Goal: Communication & Community: Answer question/provide support

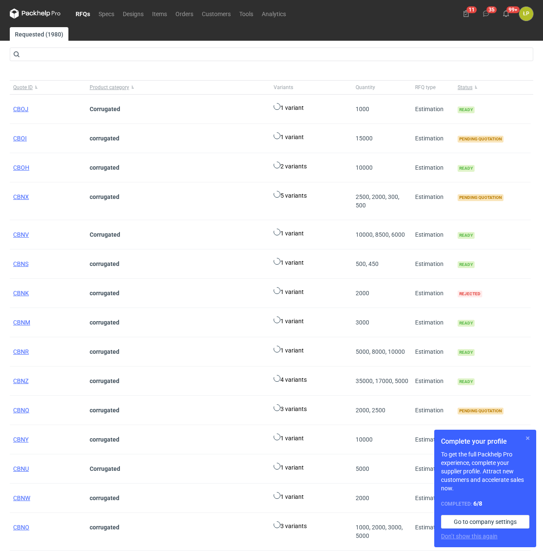
click at [528, 438] on button "button" at bounding box center [527, 438] width 10 height 10
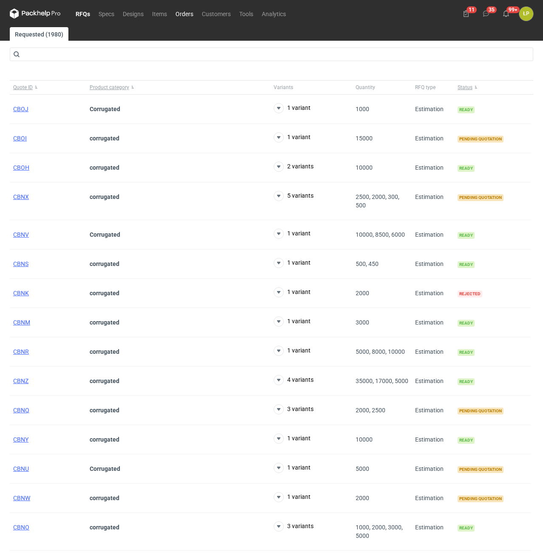
click at [187, 16] on link "Orders" at bounding box center [184, 13] width 26 height 10
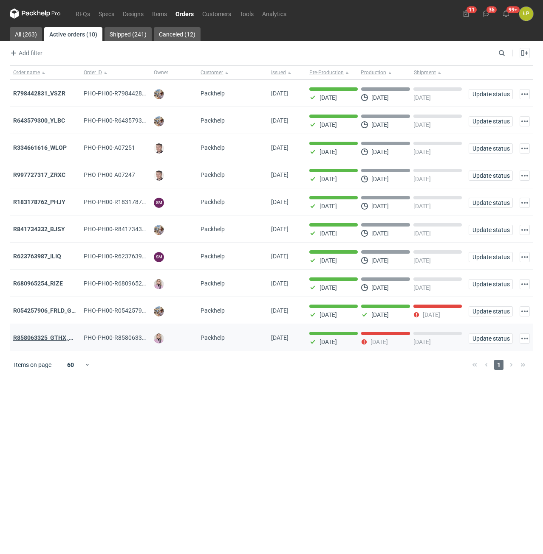
click at [52, 338] on strong "R858063325_GTHX, NNPL, JAAG, JGXY, QTVD, WZHN, ITNR, EUMI" at bounding box center [101, 338] width 177 height 7
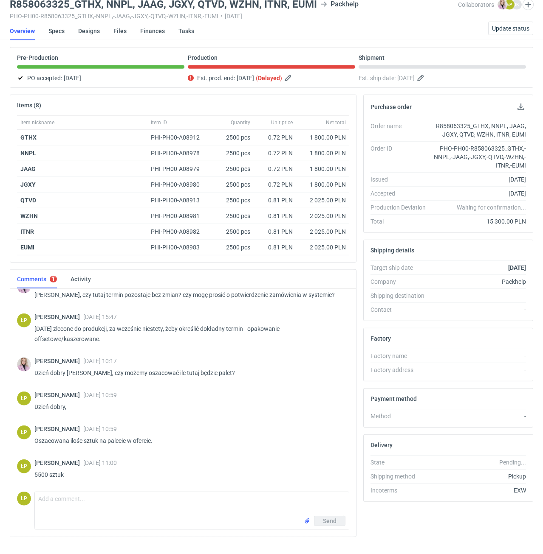
scroll to position [52, 0]
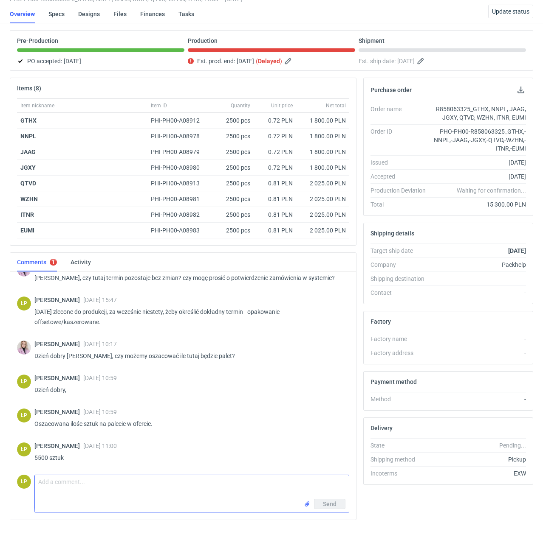
click at [115, 487] on textarea "Comment message" at bounding box center [192, 488] width 314 height 24
type textarea "d"
type textarea "Dzień dobry, dzisiaj opakowania będą sklejone, mamy opóźnienie."
click at [334, 506] on span "Send" at bounding box center [330, 504] width 14 height 6
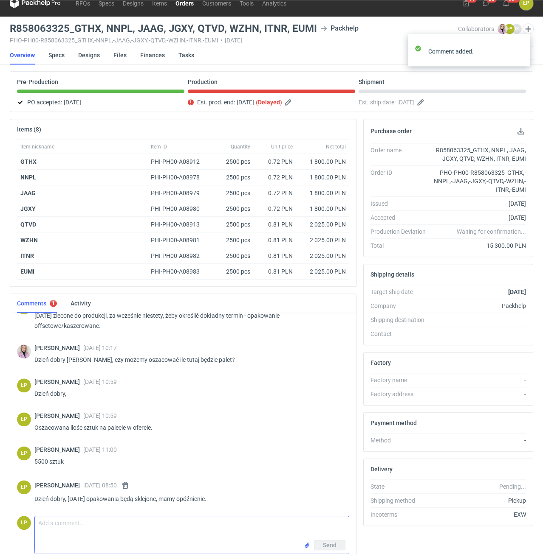
scroll to position [0, 0]
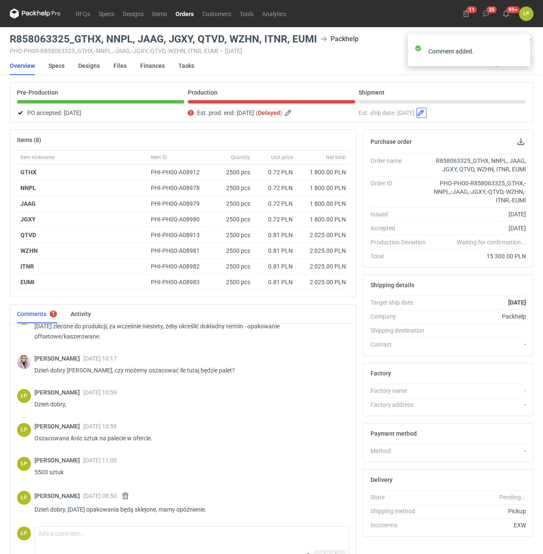
click at [426, 115] on button "button" at bounding box center [421, 113] width 10 height 10
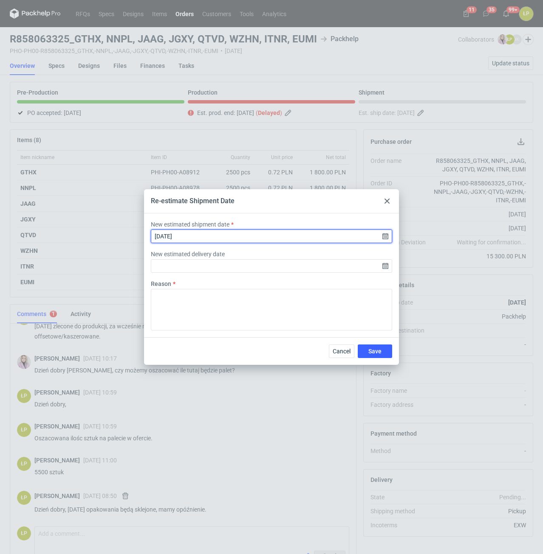
click at [386, 236] on input "2025-09-25" at bounding box center [271, 237] width 241 height 14
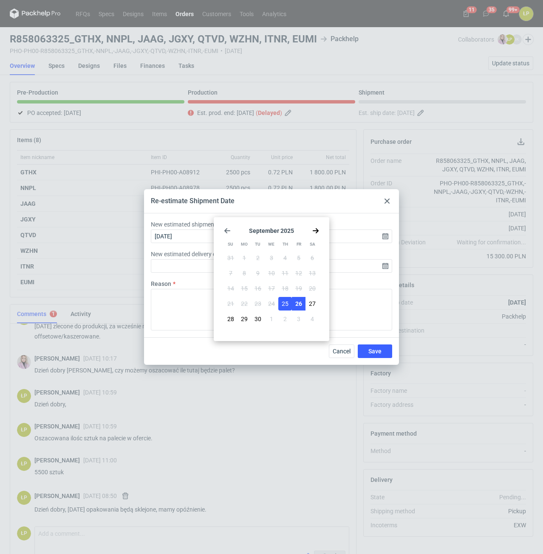
click at [298, 302] on span "26" at bounding box center [298, 304] width 7 height 8
type input "2025-09-26"
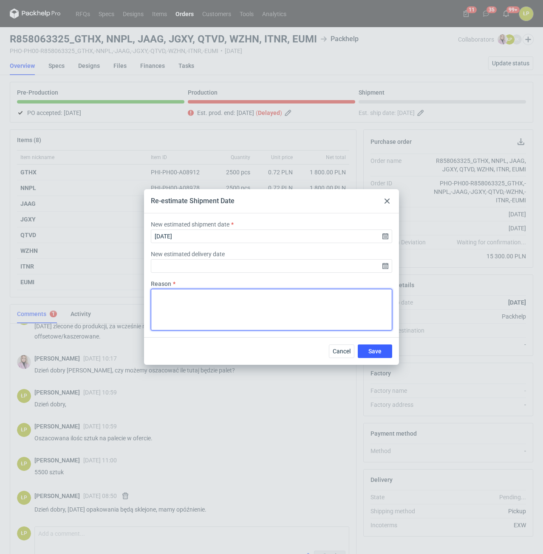
click at [306, 304] on textarea "Reason" at bounding box center [271, 310] width 241 height 42
drag, startPoint x: 291, startPoint y: 301, endPoint x: 149, endPoint y: 302, distance: 142.2
click at [151, 303] on textarea "Opóźnienie na maszynie klejącej." at bounding box center [271, 310] width 241 height 42
type textarea "Opóźnienie na maszynie klejącej."
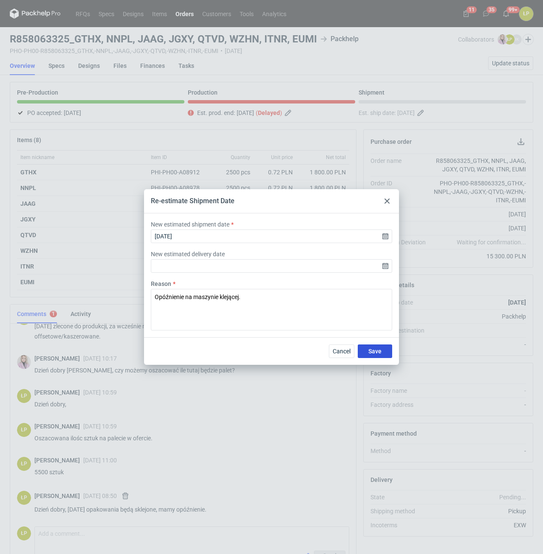
click at [366, 352] on button "Save" at bounding box center [374, 352] width 34 height 14
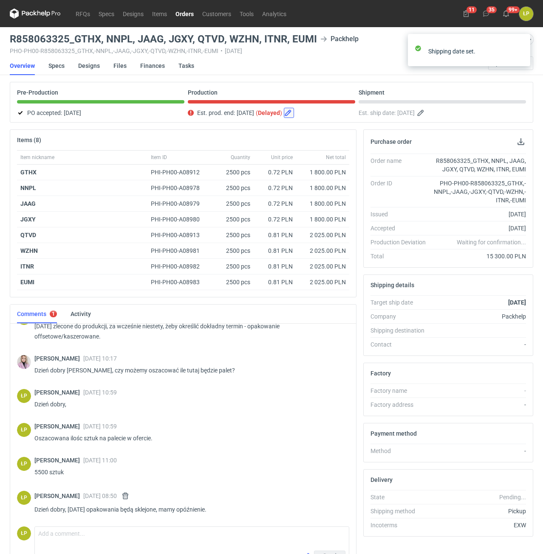
click at [294, 113] on button "button" at bounding box center [289, 113] width 10 height 10
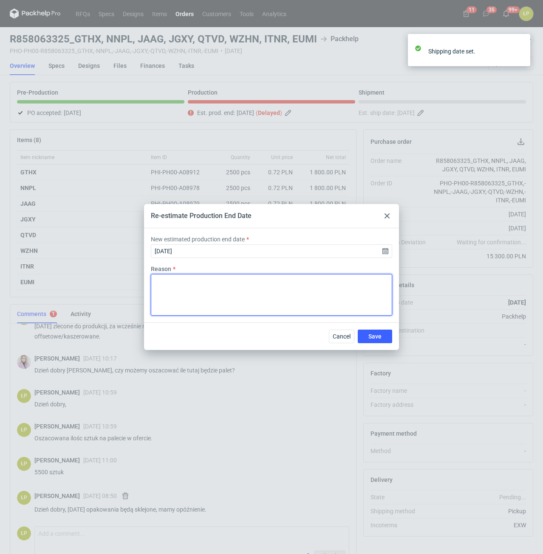
click at [295, 281] on textarea "Reason" at bounding box center [271, 295] width 241 height 42
paste textarea "Opóźnienie na maszynie klejącej."
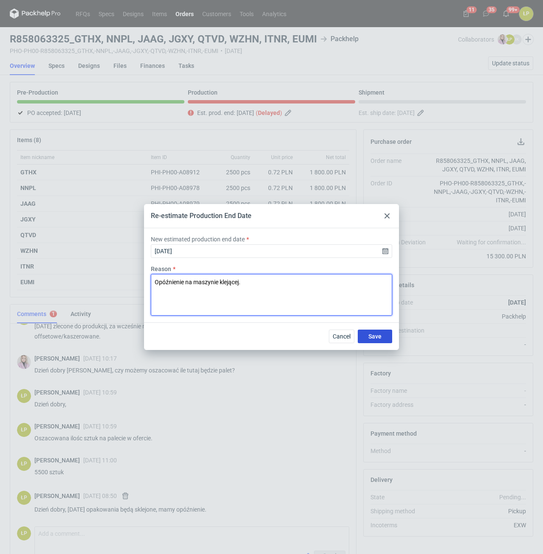
type textarea "Opóźnienie na maszynie klejącej."
click at [370, 336] on span "Save" at bounding box center [374, 337] width 13 height 6
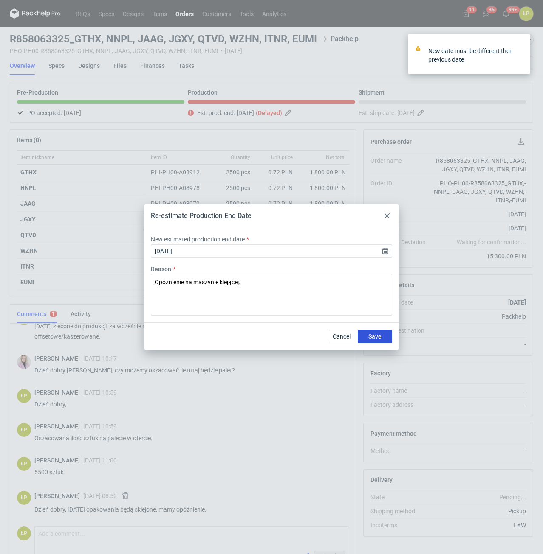
click at [372, 337] on span "Save" at bounding box center [374, 337] width 13 height 6
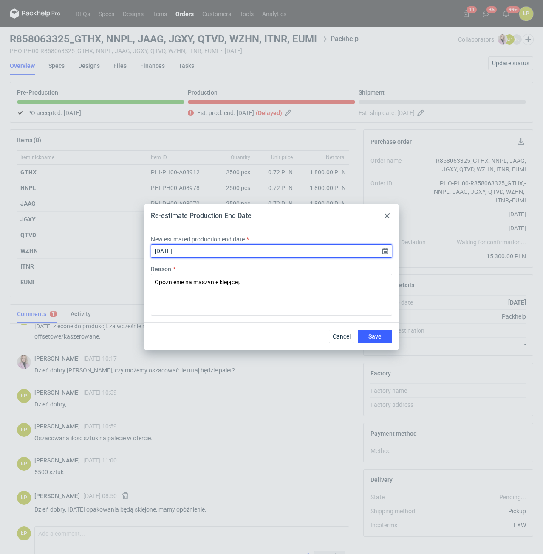
click at [389, 251] on input "2025-09-25" at bounding box center [271, 252] width 241 height 14
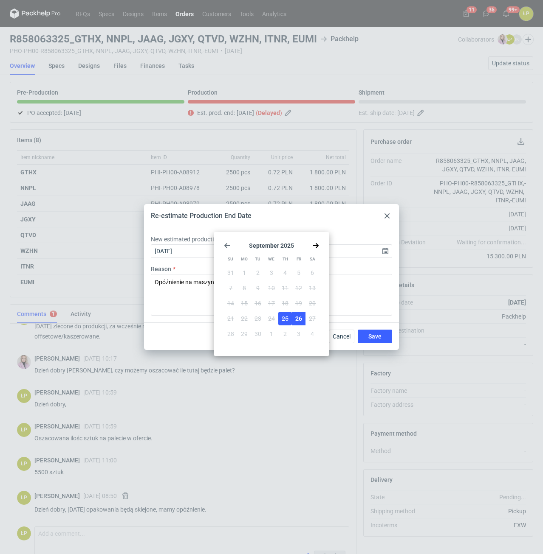
click at [296, 321] on button "26" at bounding box center [299, 319] width 14 height 14
type input "2025-09-26"
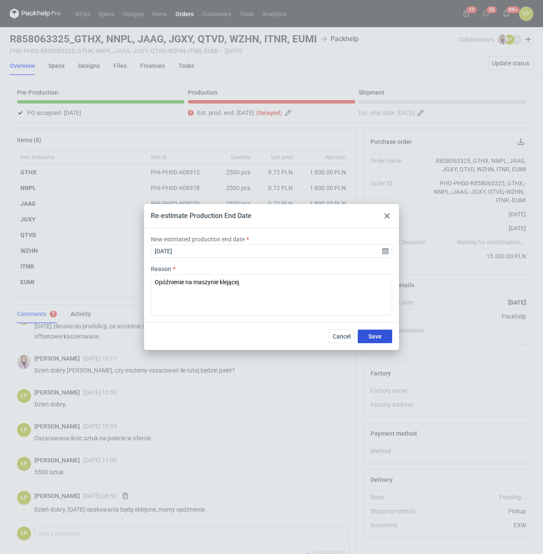
click at [363, 337] on button "Save" at bounding box center [374, 337] width 34 height 14
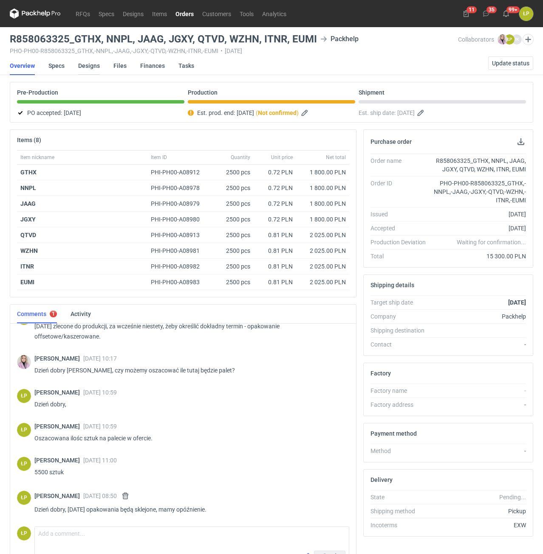
click at [87, 68] on link "Designs" at bounding box center [89, 65] width 22 height 19
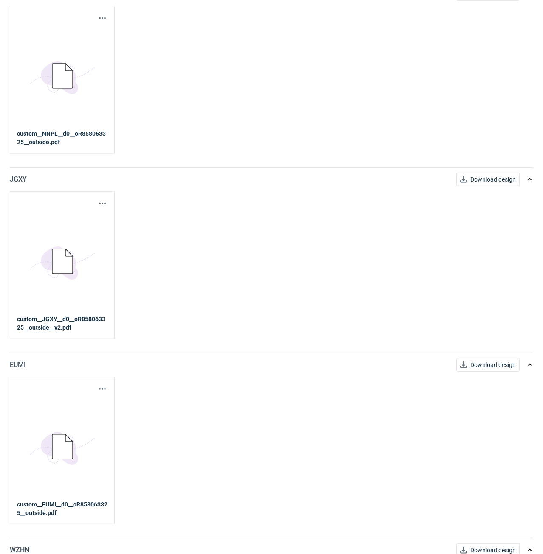
scroll to position [144, 0]
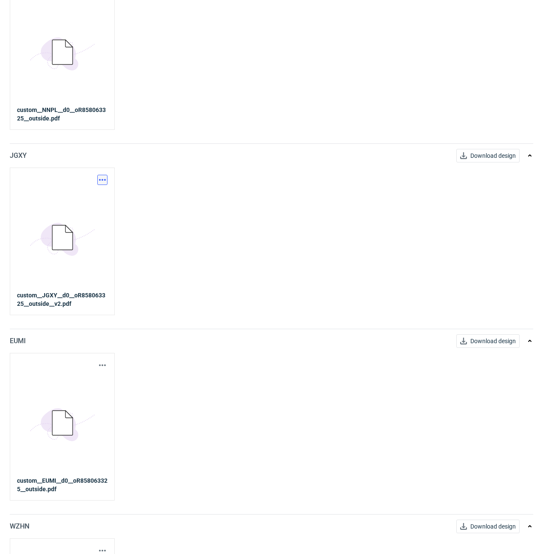
click at [106, 184] on button "button" at bounding box center [102, 180] width 10 height 10
click at [96, 198] on link "Download design part" at bounding box center [65, 199] width 78 height 14
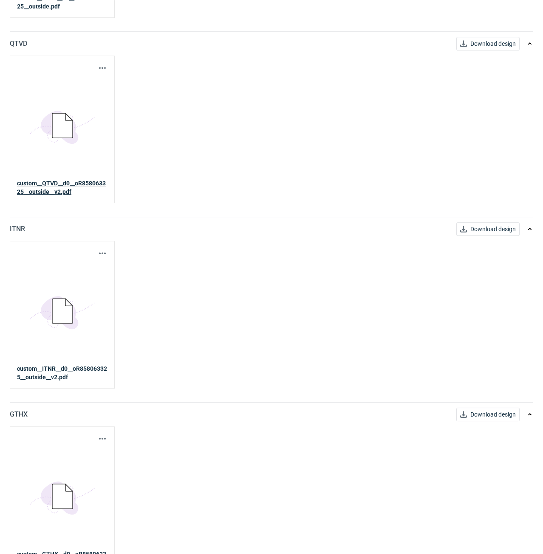
scroll to position [1019, 0]
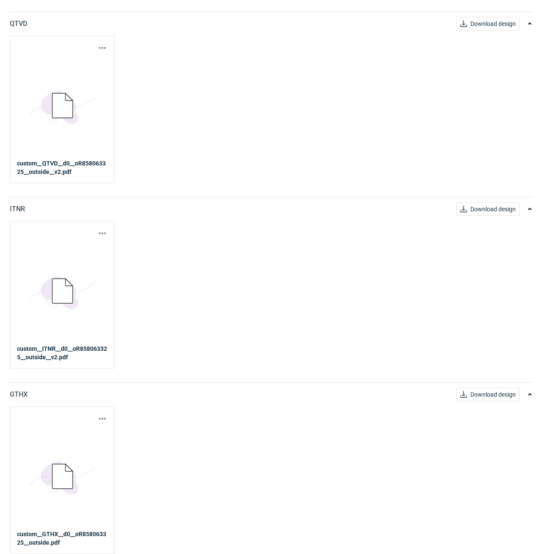
click at [102, 414] on div "Download design part 5BD5AC33-3523-40E7-9262-1BFF0AD53D48@1x custom__GTHX__d0__…" at bounding box center [62, 481] width 105 height 148
click at [104, 417] on button "button" at bounding box center [102, 419] width 10 height 10
click at [93, 434] on link "Download design part" at bounding box center [65, 438] width 78 height 14
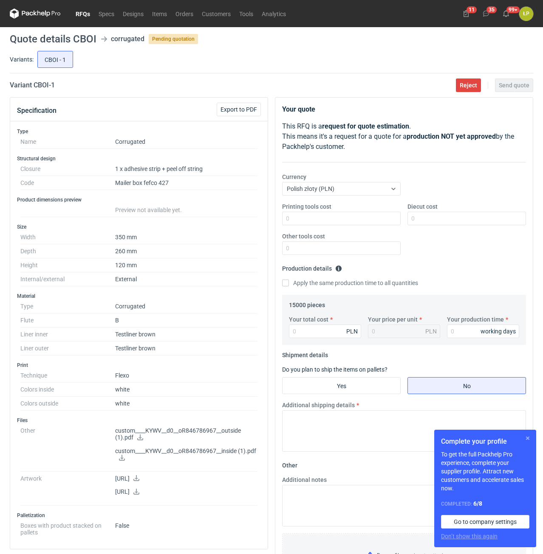
click at [523, 437] on button "button" at bounding box center [527, 438] width 10 height 10
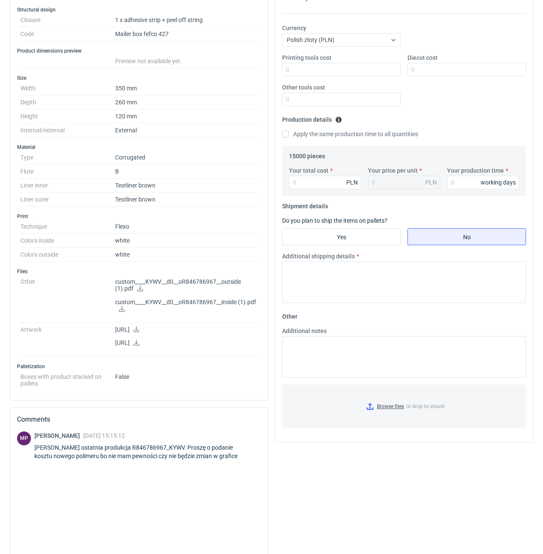
scroll to position [205, 0]
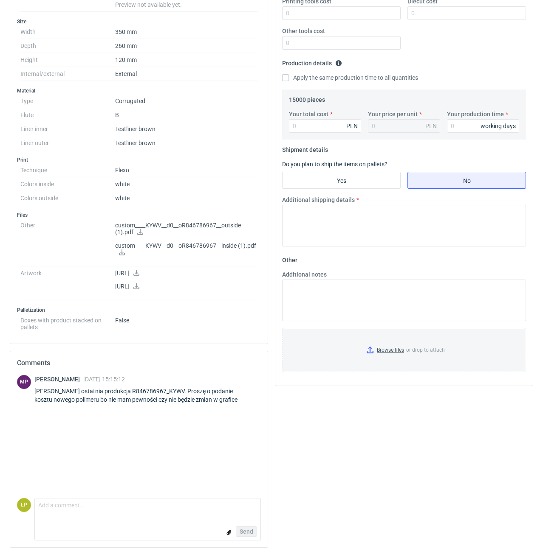
click at [195, 228] on p "custom____KYWV__d0__oR846786967__outside (1).pdf" at bounding box center [186, 229] width 142 height 14
click at [138, 232] on icon at bounding box center [140, 232] width 7 height 6
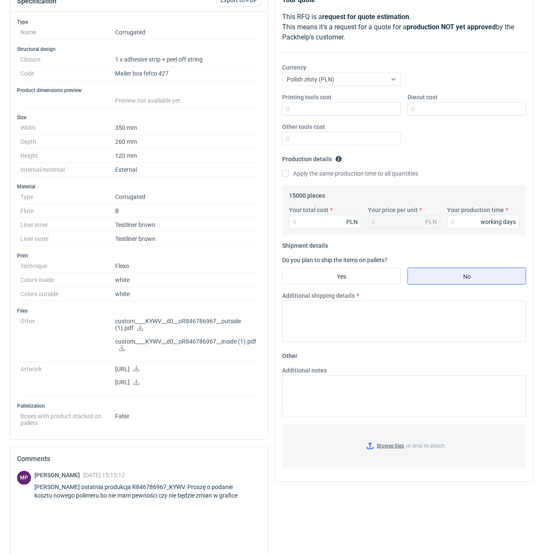
scroll to position [133, 0]
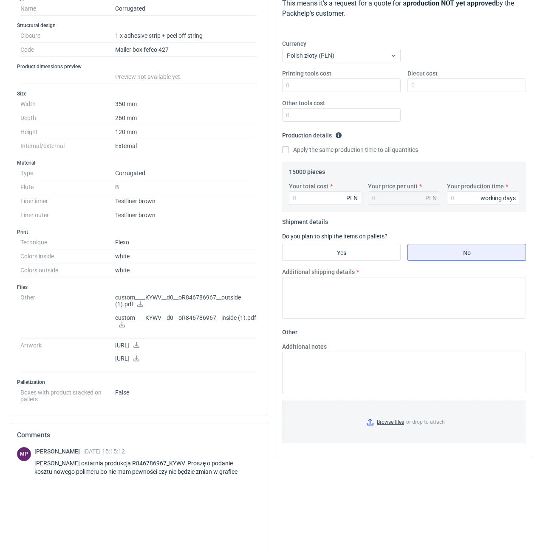
click at [167, 466] on div "Panie Łukaszu ostatnia produkcja R846786967_KYWV. Proszę o podanie kosztu noweg…" at bounding box center [147, 467] width 226 height 17
copy div "R846786967_KYWV"
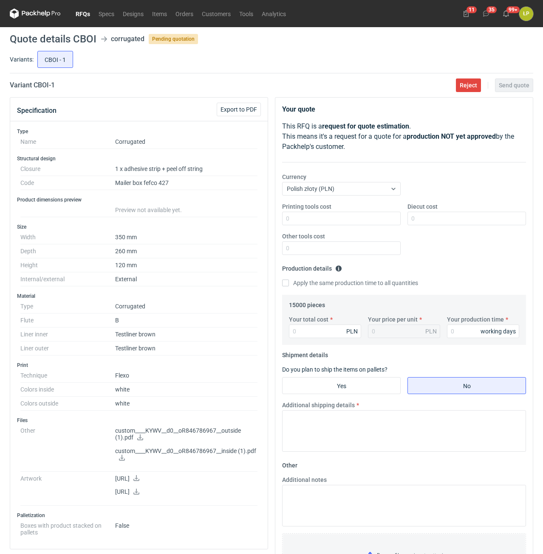
scroll to position [205, 0]
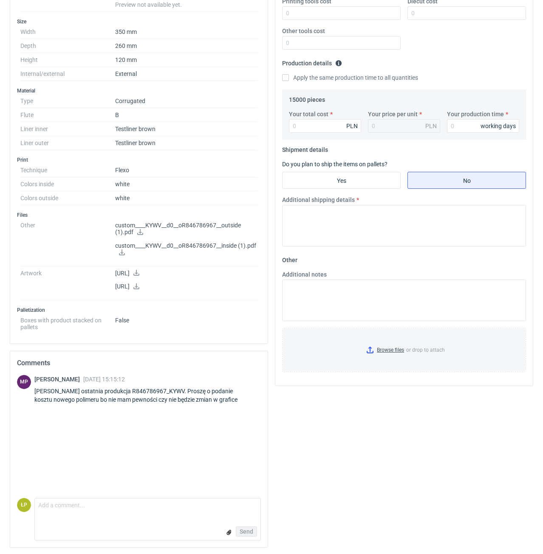
click at [166, 395] on div "Panie Łukaszu ostatnia produkcja R846786967_KYWV. Proszę o podanie kosztu noweg…" at bounding box center [147, 395] width 226 height 17
click at [167, 392] on div "Panie Łukaszu ostatnia produkcja R846786967_KYWV. Proszę o podanie kosztu noweg…" at bounding box center [147, 395] width 226 height 17
click at [161, 392] on div "Panie Łukaszu ostatnia produkcja R846786967_KYWV. Proszę o podanie kosztu noweg…" at bounding box center [147, 395] width 226 height 17
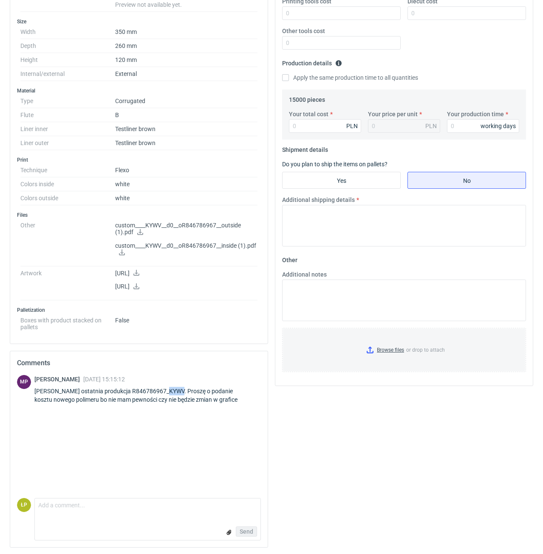
drag, startPoint x: 162, startPoint y: 391, endPoint x: 176, endPoint y: 391, distance: 14.4
click at [176, 391] on div "Panie Łukaszu ostatnia produkcja R846786967_KYWV. Proszę o podanie kosztu noweg…" at bounding box center [147, 395] width 226 height 17
copy div "KYWV"
click at [145, 394] on div "Panie Łukaszu ostatnia produkcja R846786967_KYWV. Proszę o podanie kosztu noweg…" at bounding box center [147, 395] width 226 height 17
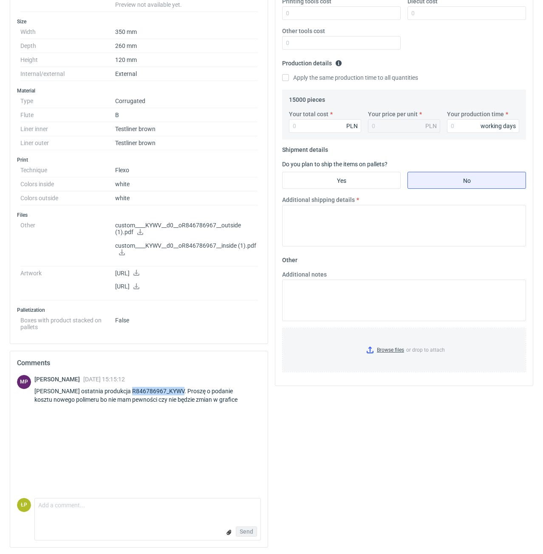
click at [146, 391] on div "Panie Łukaszu ostatnia produkcja R846786967_KYWV. Proszę o podanie kosztu noweg…" at bounding box center [147, 395] width 226 height 17
drag, startPoint x: 157, startPoint y: 391, endPoint x: 126, endPoint y: 391, distance: 31.0
click at [126, 391] on div "Panie Łukaszu ostatnia produkcja R846786967_KYWV. Proszę o podanie kosztu noweg…" at bounding box center [147, 395] width 226 height 17
copy div "R846786967"
click at [185, 507] on textarea "Comment message" at bounding box center [147, 508] width 225 height 18
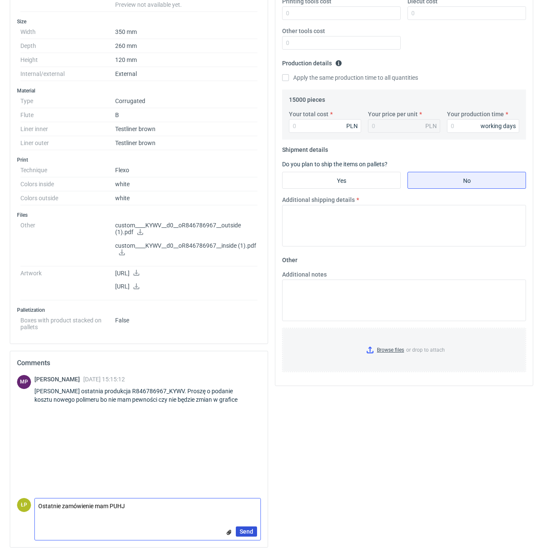
type textarea "Ostatnie zamówienie mam PUHJ"
click at [246, 531] on span "Send" at bounding box center [246, 532] width 14 height 6
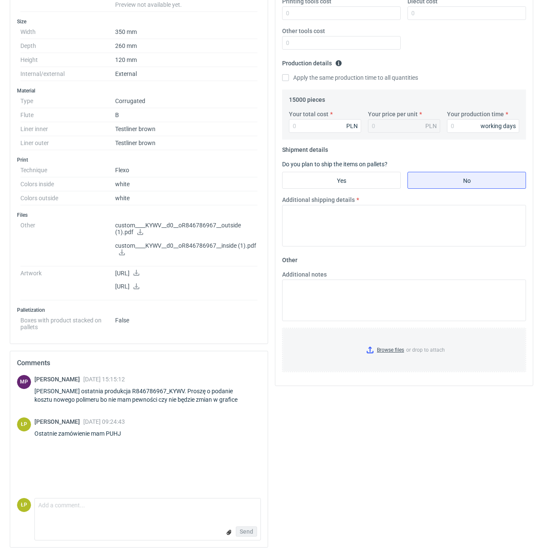
scroll to position [0, 0]
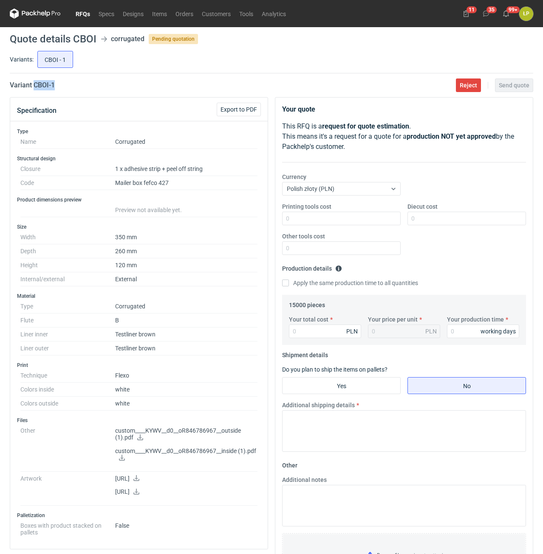
drag, startPoint x: 79, startPoint y: 90, endPoint x: 34, endPoint y: 92, distance: 44.7
click at [34, 92] on main "Quote details CBOI corrugated Pending quotation Variants: CBOI - 1 Variant CBOI…" at bounding box center [271, 393] width 530 height 733
copy h2 "CBOI - 1"
click at [345, 219] on input "Printing tools cost" at bounding box center [341, 219] width 118 height 14
type input "600"
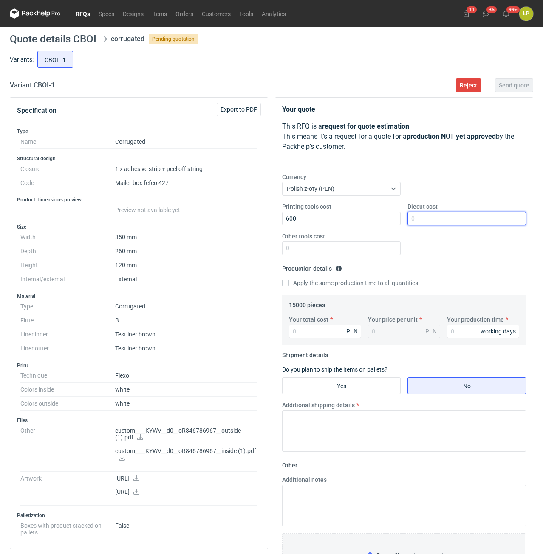
click at [439, 214] on input "Diecut cost" at bounding box center [466, 219] width 118 height 14
type input "0"
click at [369, 251] on input "Other tools cost" at bounding box center [341, 249] width 118 height 14
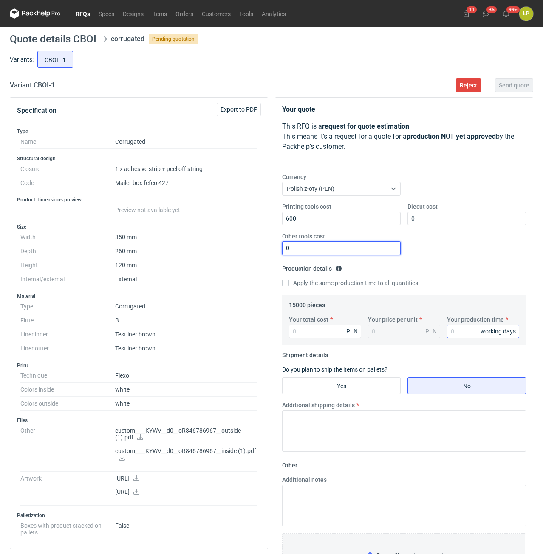
type input "0"
click at [456, 329] on input "Your production time" at bounding box center [483, 332] width 72 height 14
type input "15"
click at [329, 330] on input "Your total cost" at bounding box center [325, 332] width 72 height 14
type input "25950"
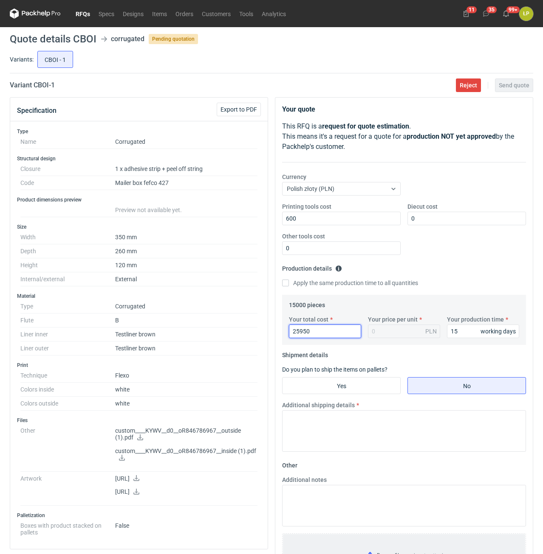
type input "1.73"
type input "25950"
click at [369, 385] on input "Yes" at bounding box center [341, 386] width 118 height 16
radio input "true"
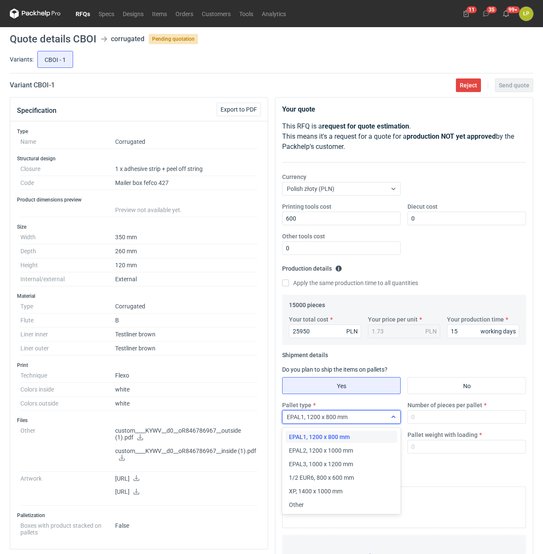
click at [369, 418] on div "EPAL1, 1200 x 800 mm" at bounding box center [334, 417] width 104 height 12
click at [357, 448] on div "EPAL2, 1200 x 1000 mm" at bounding box center [341, 451] width 105 height 8
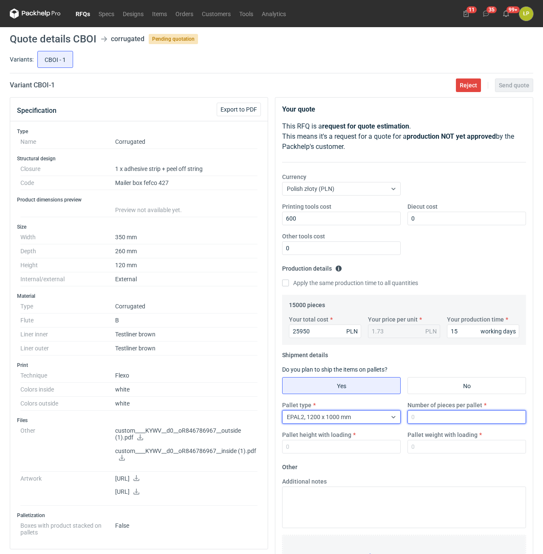
click at [425, 420] on input "Number of pieces per pallet" at bounding box center [466, 418] width 118 height 14
type input "600"
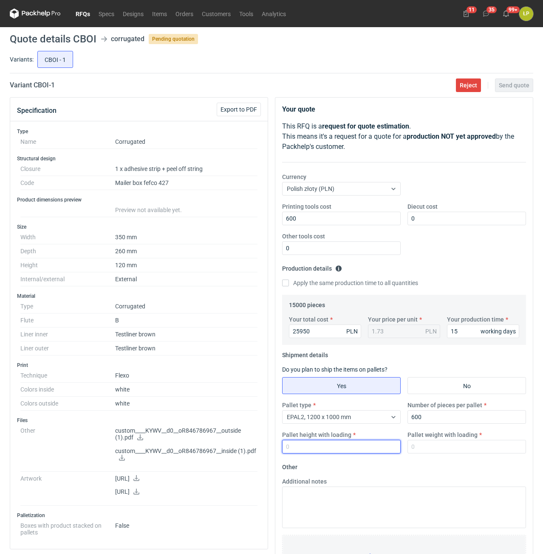
click at [385, 452] on input "Pallet height with loading" at bounding box center [341, 447] width 118 height 14
type input "1900"
click at [439, 451] on input "Pallet weight with loading" at bounding box center [466, 447] width 118 height 14
click at [439, 221] on input "0" at bounding box center [466, 219] width 118 height 14
click at [434, 450] on input "Pallet weight with loading" at bounding box center [466, 447] width 118 height 14
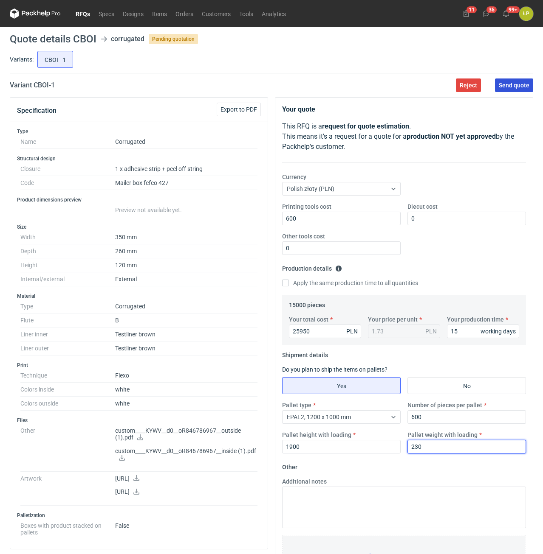
type input "230"
click at [507, 85] on span "Send quote" at bounding box center [513, 85] width 31 height 6
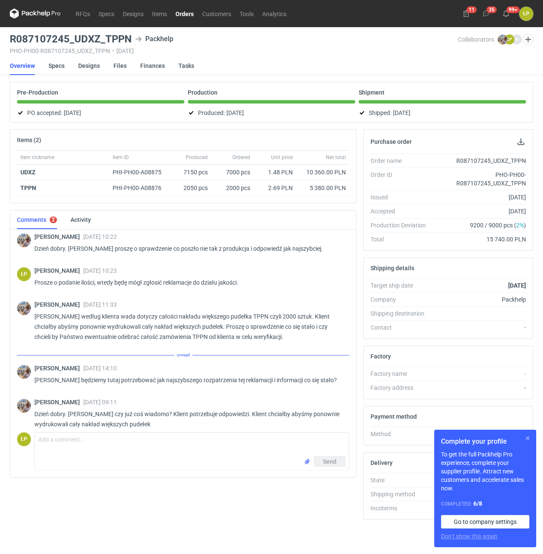
click at [526, 439] on button "button" at bounding box center [527, 438] width 10 height 10
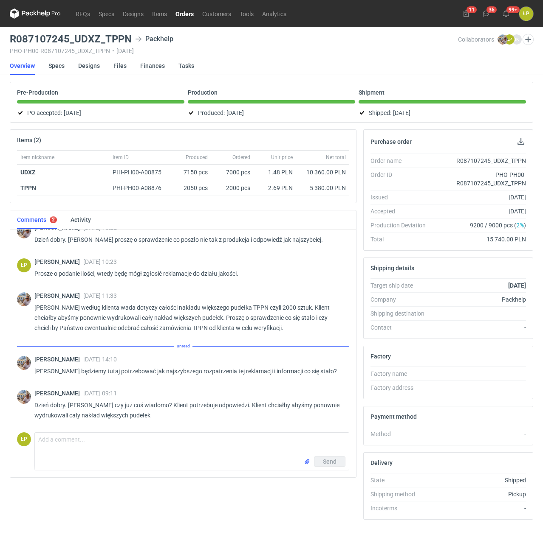
scroll to position [395, 0]
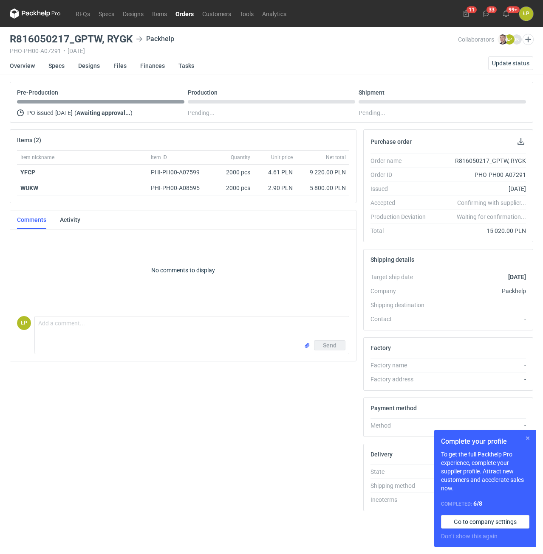
click at [526, 437] on button "button" at bounding box center [527, 438] width 10 height 10
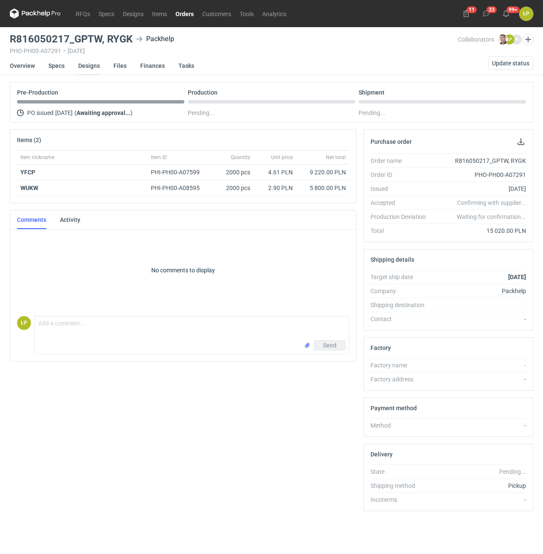
click at [87, 68] on link "Designs" at bounding box center [89, 65] width 22 height 19
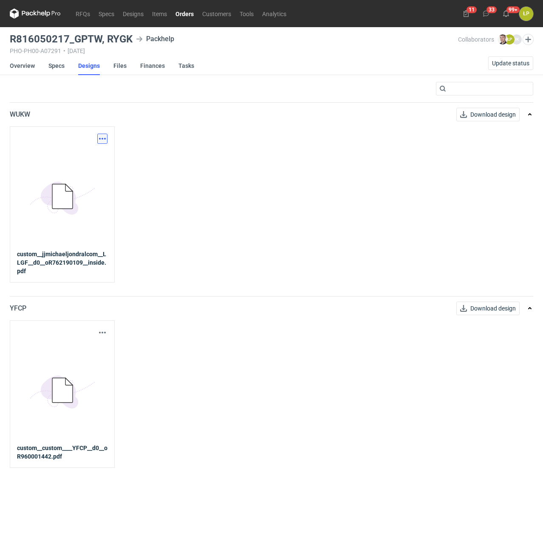
click at [102, 138] on button "button" at bounding box center [102, 139] width 10 height 10
click at [92, 160] on link "Download design part" at bounding box center [65, 158] width 78 height 14
click at [102, 332] on button "button" at bounding box center [102, 333] width 10 height 10
click at [91, 349] on link "Download design part" at bounding box center [65, 352] width 78 height 14
click at [26, 67] on link "Overview" at bounding box center [22, 65] width 25 height 19
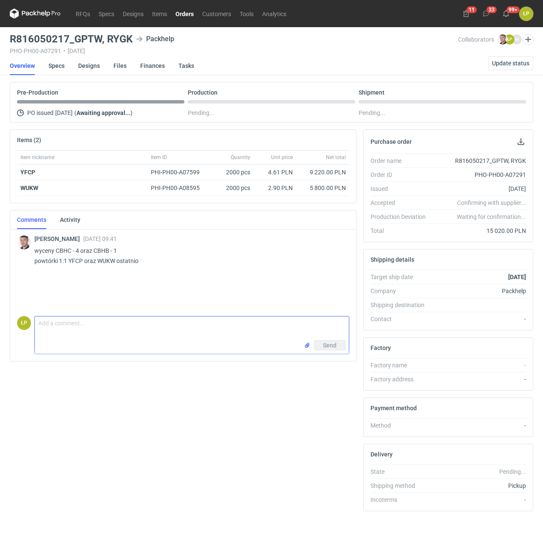
click at [136, 323] on textarea "Comment message" at bounding box center [192, 329] width 314 height 24
click at [73, 262] on p "wyceny CBHC - 4 oraz CBHB - 1 powtórki 1:1 YFCP oraz WUKW ostatnio" at bounding box center [188, 256] width 308 height 20
copy p "YFCP"
click at [99, 42] on h3 "R816050217_GPTW, RYGK" at bounding box center [71, 39] width 123 height 10
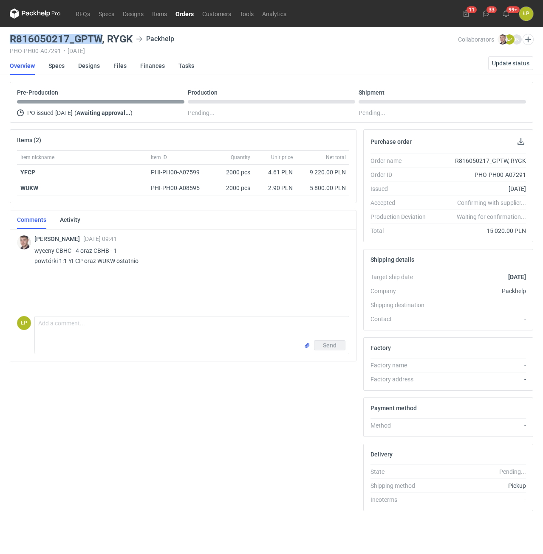
drag, startPoint x: 100, startPoint y: 40, endPoint x: 11, endPoint y: 39, distance: 89.6
click at [11, 39] on h3 "R816050217_GPTW, RYGK" at bounding box center [71, 39] width 123 height 10
copy h3 "R816050217_GPTW"
click at [107, 261] on p "wyceny CBHC - 4 oraz CBHB - 1 powtórki 1:1 YFCP oraz WUKW ostatnio" at bounding box center [188, 256] width 308 height 20
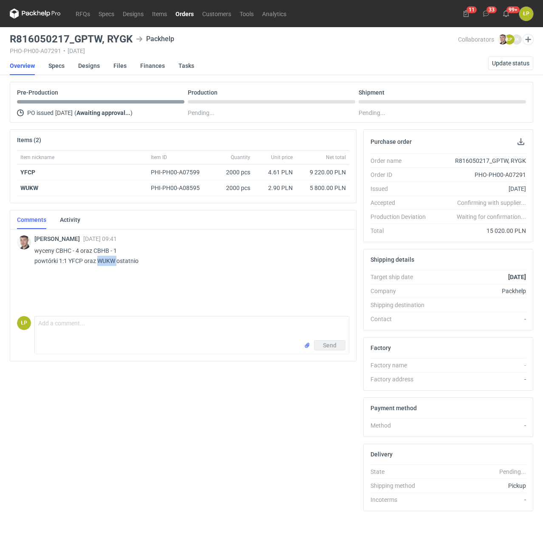
copy p "WUKW"
click at [132, 44] on h3 "R816050217_GPTW, RYGK" at bounding box center [71, 39] width 123 height 10
drag, startPoint x: 132, startPoint y: 42, endPoint x: 11, endPoint y: 42, distance: 121.4
click at [11, 42] on h3 "R816050217_GPTW, RYGK" at bounding box center [71, 39] width 123 height 10
copy h3 "R816050217_GPTW, RYGK"
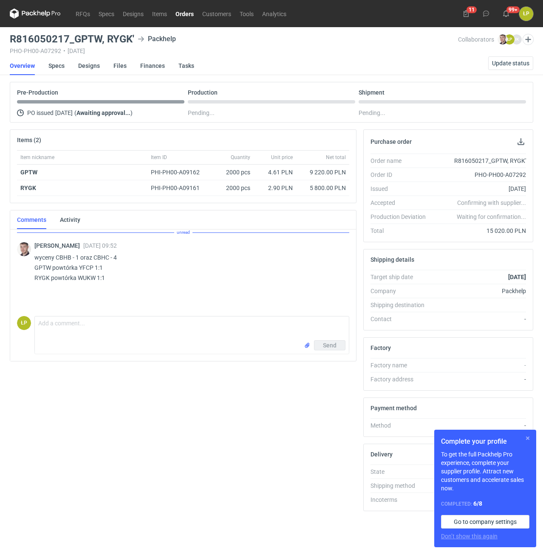
drag, startPoint x: 0, startPoint y: 0, endPoint x: 523, endPoint y: 436, distance: 680.7
click at [523, 436] on div "Complete your profile To get the full Packhelp Pro experience, complete your su…" at bounding box center [485, 489] width 102 height 118
click at [526, 439] on button "button" at bounding box center [527, 438] width 10 height 10
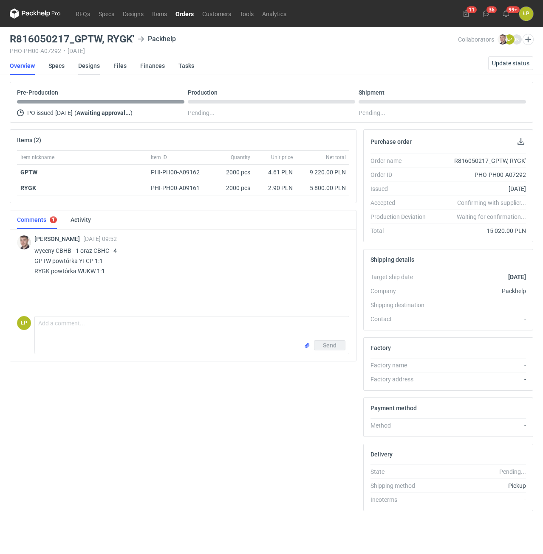
click at [93, 62] on link "Designs" at bounding box center [89, 65] width 22 height 19
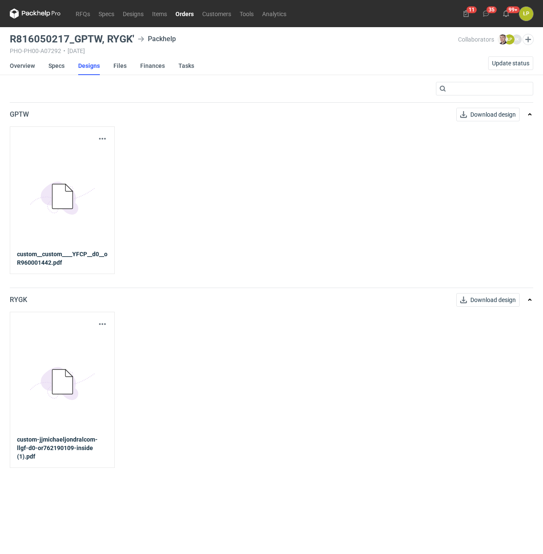
click at [105, 133] on div "Download design part 5BD5AC33-3523-40E7-9262-1BFF0AD53D48@1x custom__custom____…" at bounding box center [62, 201] width 105 height 148
click at [104, 134] on button "button" at bounding box center [102, 139] width 10 height 10
click at [104, 154] on div "Download design part" at bounding box center [65, 157] width 85 height 20
click at [99, 157] on link "Download design part" at bounding box center [65, 158] width 78 height 14
click at [96, 319] on div "Download design part 5BD5AC33-3523-40E7-9262-1BFF0AD53D48@1x custom-jjmichaeljo…" at bounding box center [62, 390] width 105 height 156
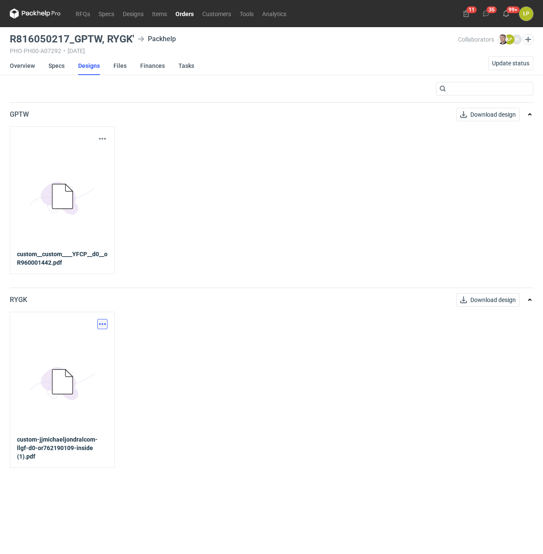
click at [101, 322] on button "button" at bounding box center [102, 324] width 10 height 10
click at [89, 342] on link "Download design part" at bounding box center [65, 343] width 78 height 14
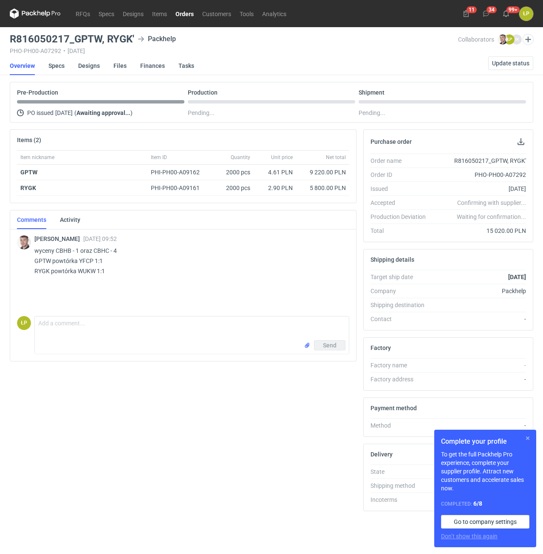
click at [527, 439] on button "button" at bounding box center [527, 438] width 10 height 10
click at [529, 439] on button "button" at bounding box center [527, 438] width 10 height 10
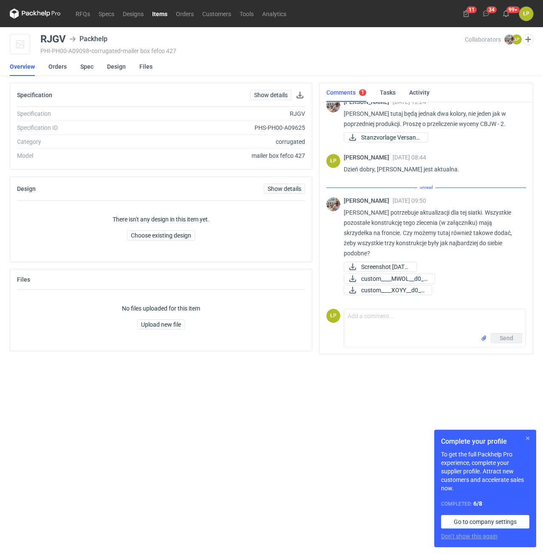
click at [528, 437] on button "button" at bounding box center [527, 438] width 10 height 10
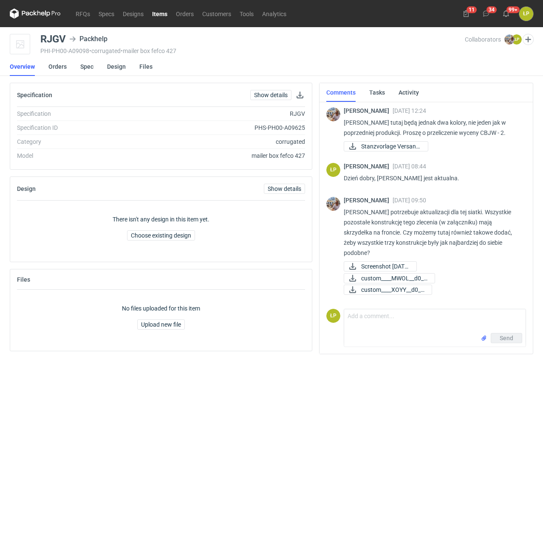
scroll to position [202, 0]
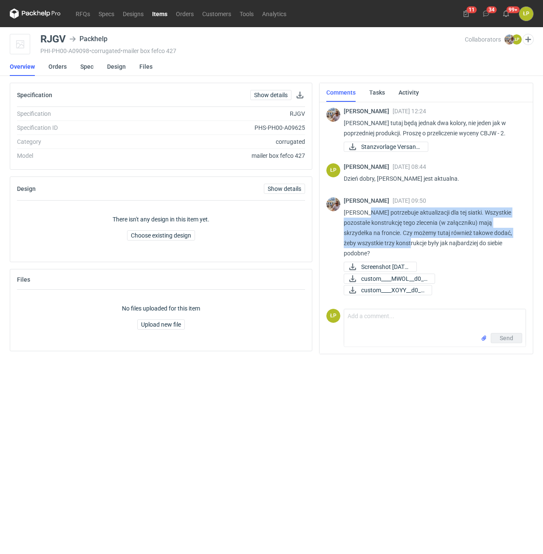
drag, startPoint x: 367, startPoint y: 211, endPoint x: 411, endPoint y: 245, distance: 55.5
click at [411, 245] on p "[PERSON_NAME] potrzebuje aktualizacji dla tej siatki. Wszystkie pozostałe konst…" at bounding box center [430, 233] width 175 height 51
click at [401, 267] on span "Screenshot [DATE].." at bounding box center [385, 266] width 48 height 9
click at [419, 281] on span "custom____MWOL__d0__..." at bounding box center [394, 278] width 67 height 9
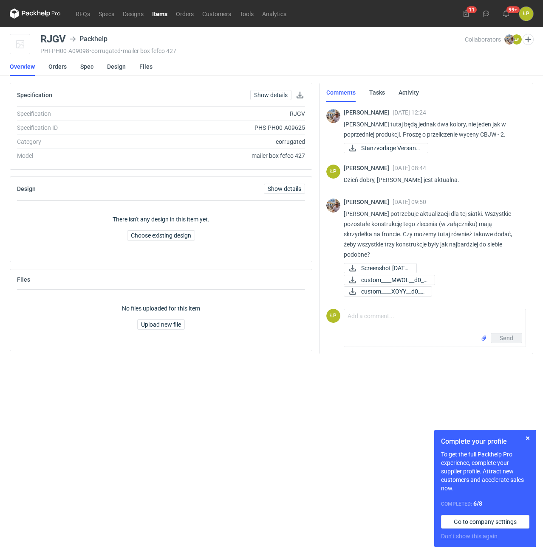
scroll to position [202, 0]
click at [526, 441] on button "button" at bounding box center [527, 438] width 10 height 10
click at [526, 436] on button "button" at bounding box center [527, 438] width 10 height 10
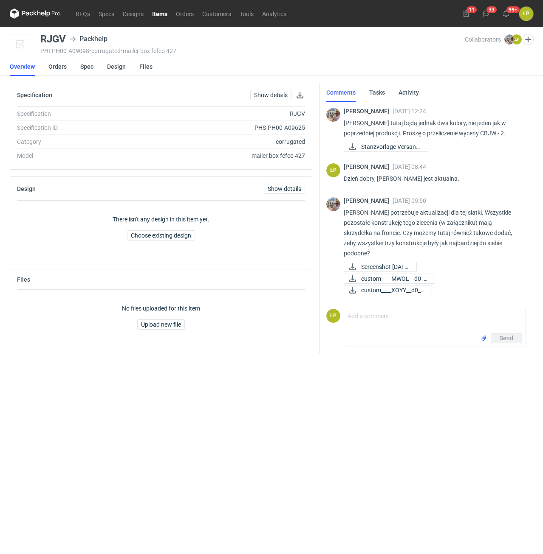
click at [404, 234] on p "[PERSON_NAME] potrzebuje aktualizacji dla tej siatki. Wszystkie pozostałe konst…" at bounding box center [430, 233] width 175 height 51
drag, startPoint x: 415, startPoint y: 236, endPoint x: 424, endPoint y: 236, distance: 8.5
click at [424, 236] on p "[PERSON_NAME] potrzebuje aktualizacji dla tej siatki. Wszystkie pozostałe konst…" at bounding box center [430, 233] width 175 height 51
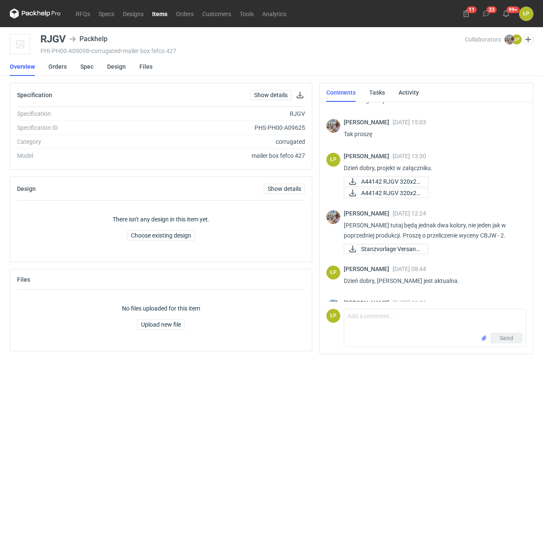
scroll to position [58, 0]
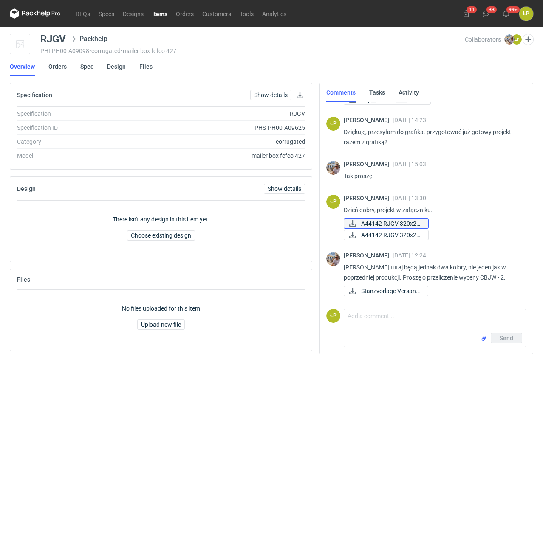
click at [383, 222] on span "A44142 RJGV 320x22..." at bounding box center [391, 223] width 60 height 9
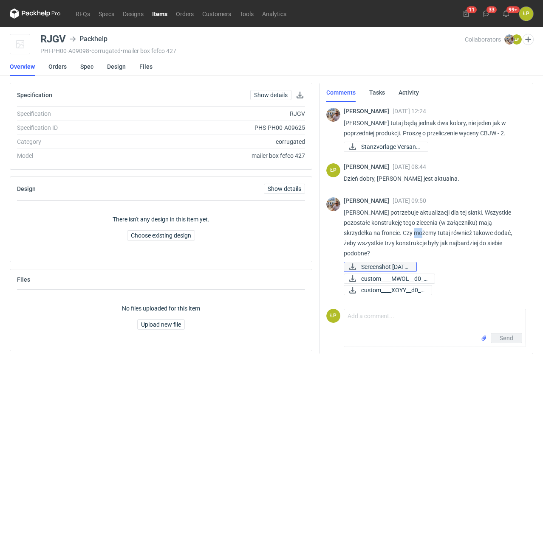
click at [383, 267] on span "Screenshot [DATE].." at bounding box center [385, 266] width 48 height 9
click at [399, 279] on span "custom____MWOL__d0__..." at bounding box center [394, 278] width 67 height 9
click at [394, 293] on span "custom____XOYY__d0__..." at bounding box center [393, 290] width 64 height 9
